Goal: Information Seeking & Learning: Learn about a topic

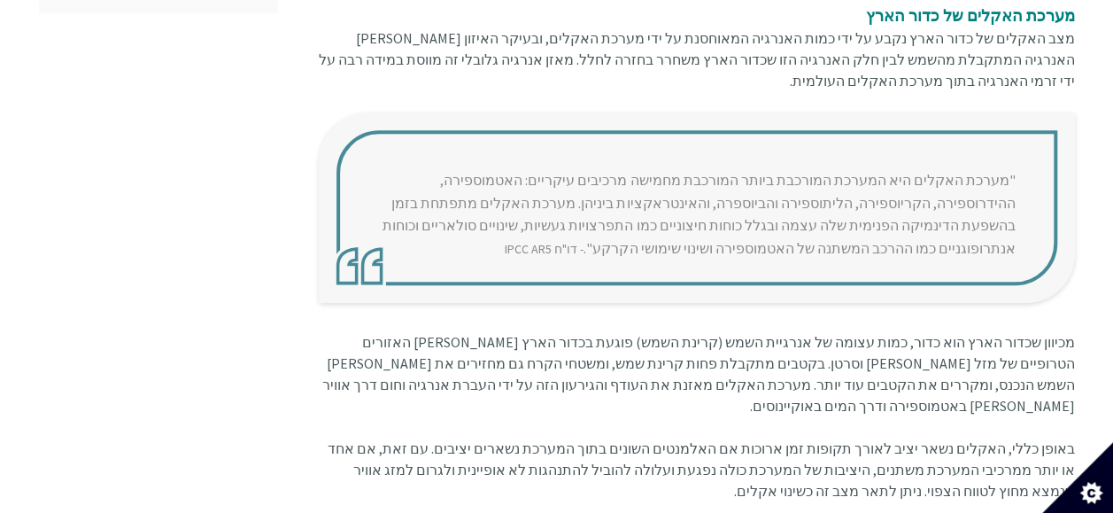
scroll to position [746, 0]
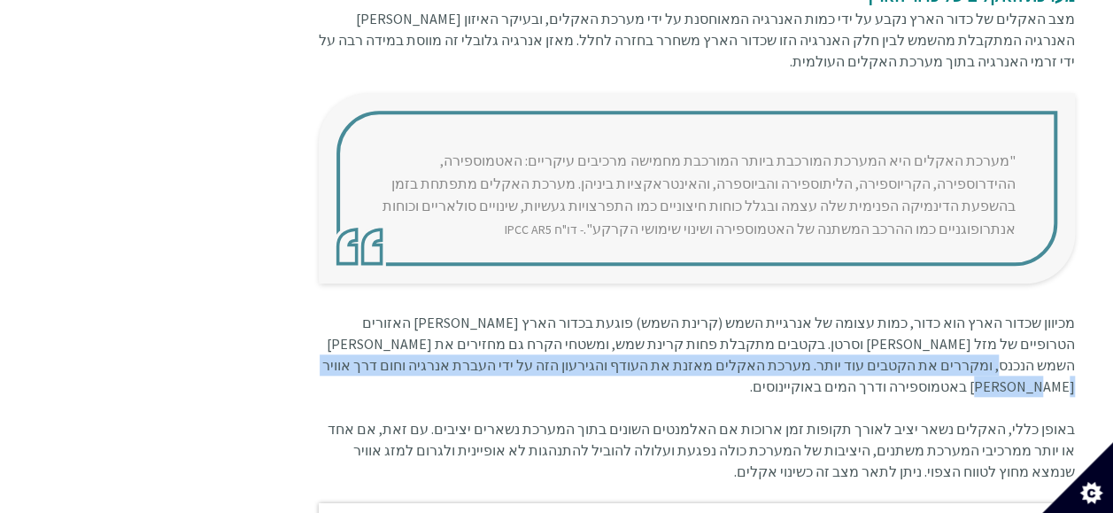
drag, startPoint x: 441, startPoint y: 345, endPoint x: 326, endPoint y: 357, distance: 115.8
copy font "מערכת האקלים מאזנת את העודף והגירעון הזה על ידי העברת אנרגיה וחום דרך אוויר [PE…"
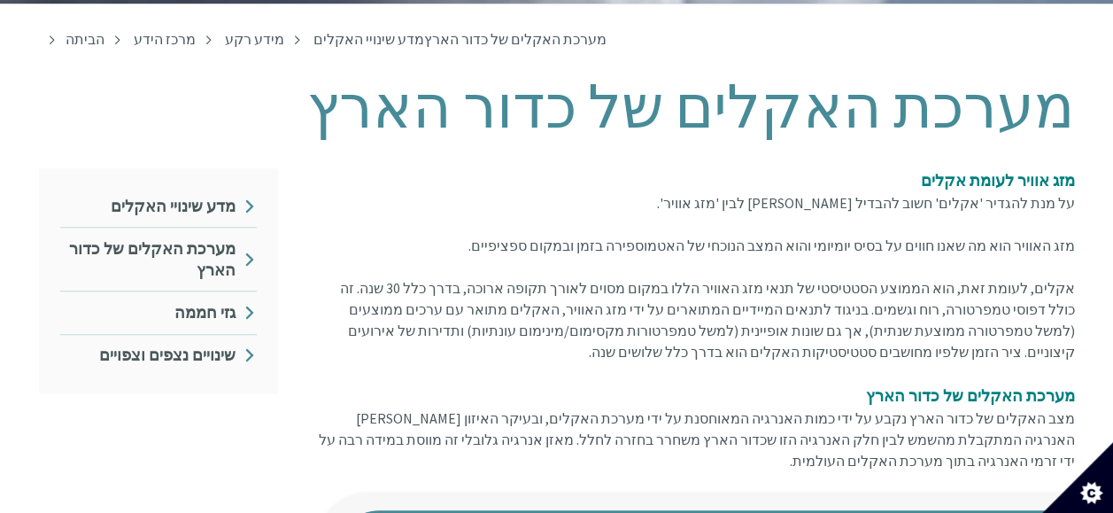
scroll to position [520, 0]
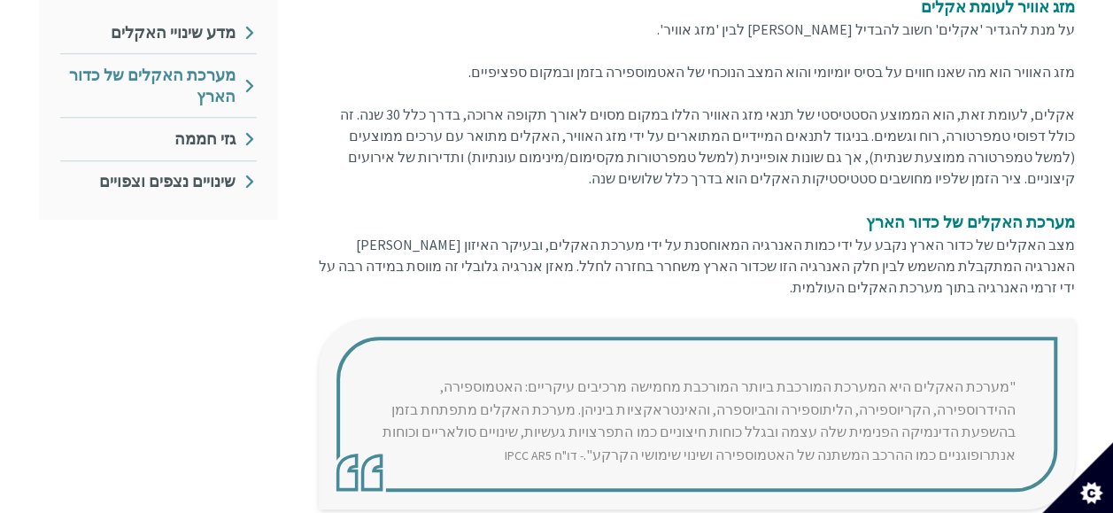
click at [175, 91] on link "מערכת האקלים של כדור הארץ" at bounding box center [158, 85] width 197 height 63
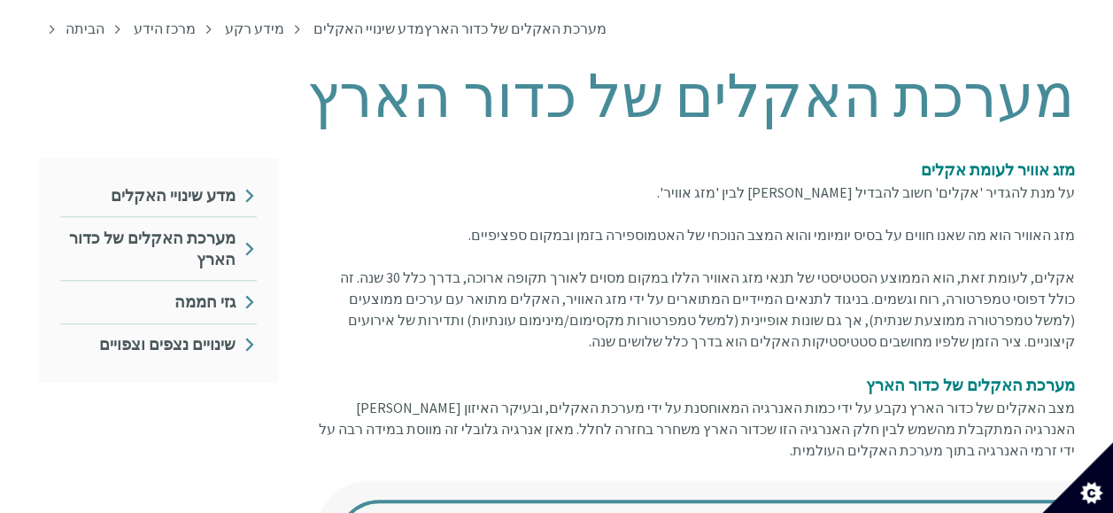
scroll to position [352, 0]
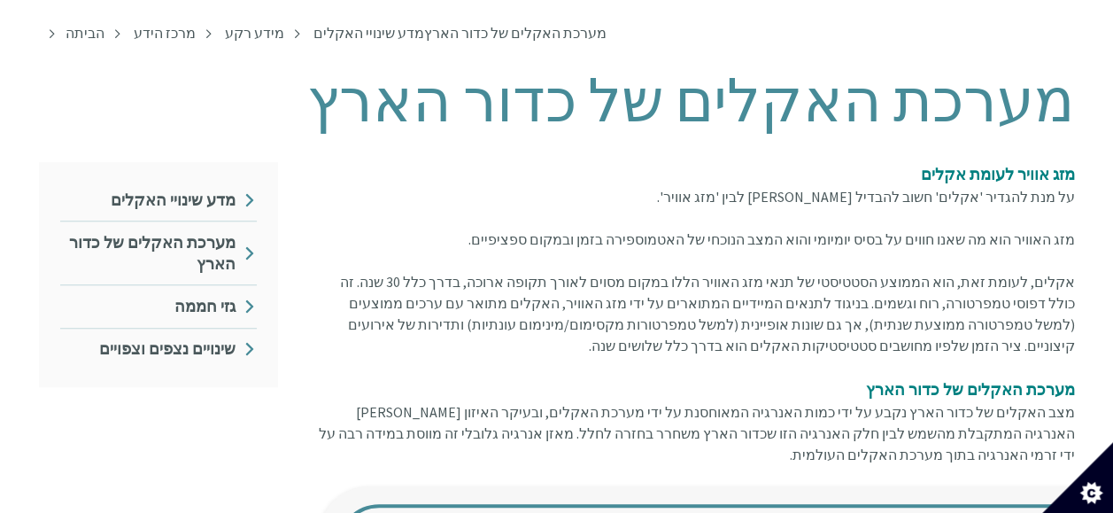
click at [209, 205] on link "מדע שינויי האקלים" at bounding box center [158, 200] width 197 height 42
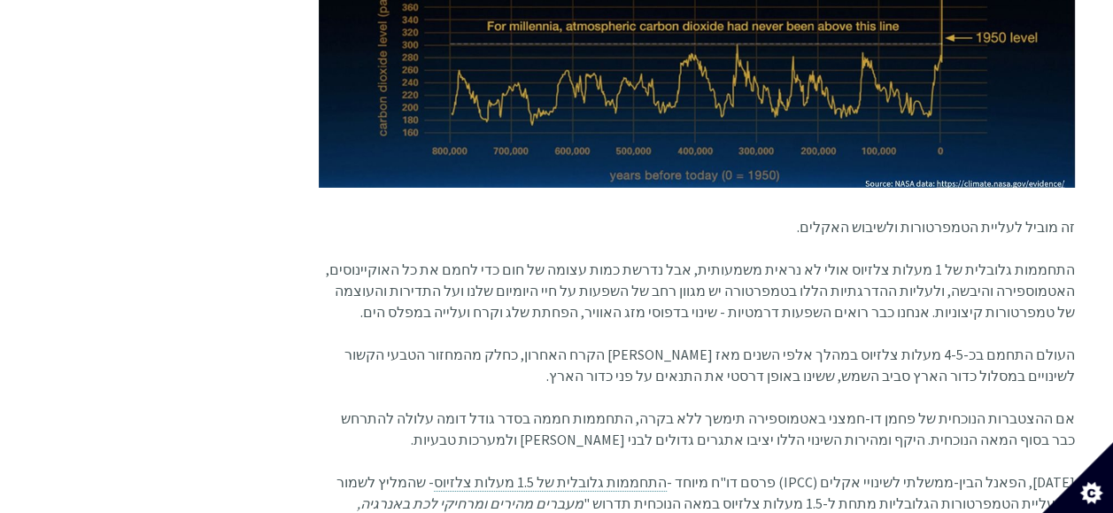
scroll to position [2765, 0]
